Goal: Check status: Check status

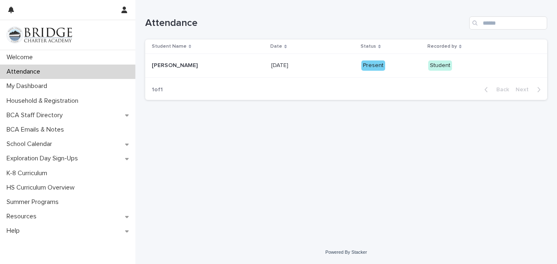
click at [434, 116] on div "Loading... Saving… Loading... Saving… Attendance Student Name Date Status Recor…" at bounding box center [346, 110] width 410 height 220
click at [126, 72] on div "Attendance" at bounding box center [67, 71] width 135 height 14
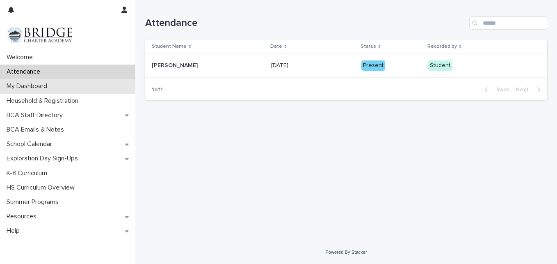
click at [29, 83] on p "My Dashboard" at bounding box center [28, 86] width 50 height 8
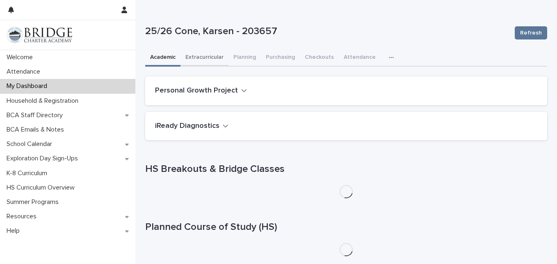
click at [205, 55] on button "Extracurricular" at bounding box center [205, 57] width 48 height 17
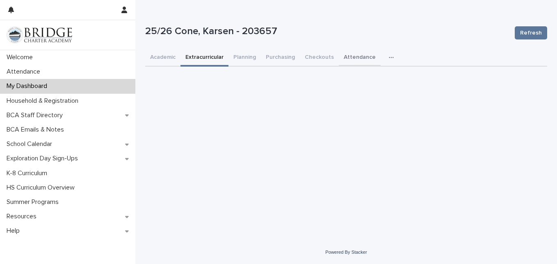
click at [364, 53] on button "Attendance" at bounding box center [360, 57] width 42 height 17
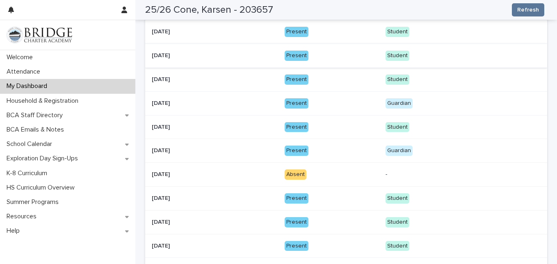
scroll to position [136, 0]
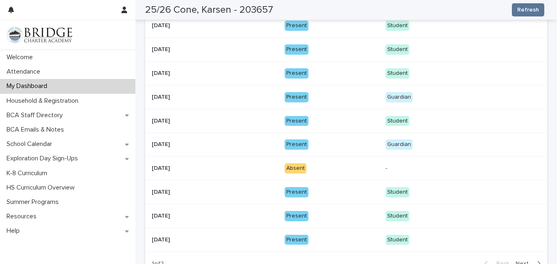
click at [242, 167] on p at bounding box center [215, 168] width 126 height 7
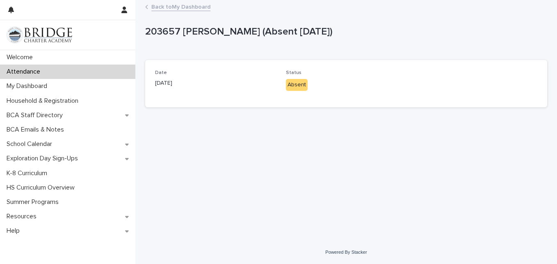
click at [313, 81] on p "Absent" at bounding box center [346, 85] width 121 height 12
click at [97, 68] on div "Attendance" at bounding box center [67, 71] width 135 height 14
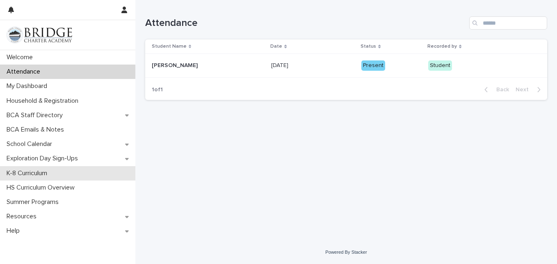
click at [96, 172] on div "K-8 Curriculum" at bounding box center [67, 173] width 135 height 14
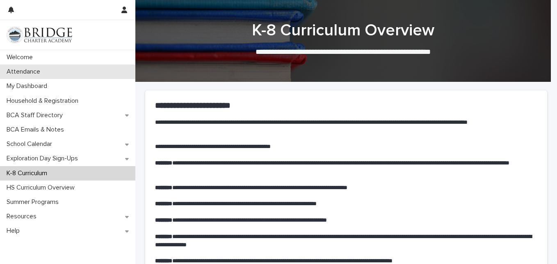
click at [67, 72] on div "Attendance" at bounding box center [67, 71] width 135 height 14
